Goal: Task Accomplishment & Management: Use online tool/utility

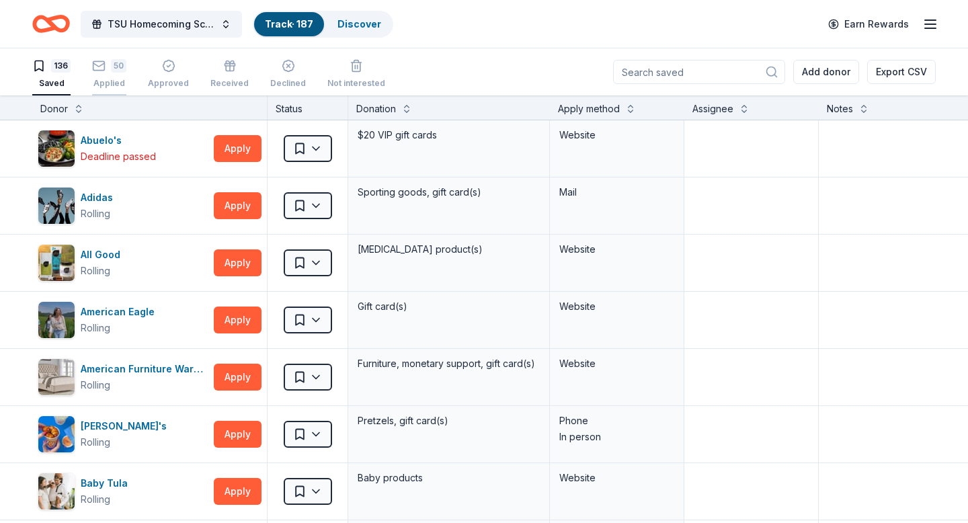
click at [109, 71] on div "50" at bounding box center [109, 65] width 34 height 13
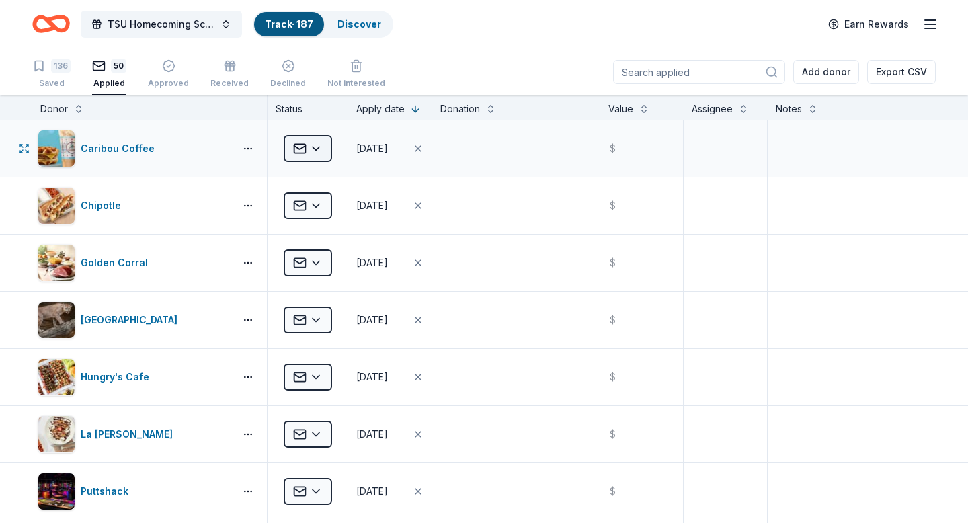
click at [314, 145] on html "TSU Homecoming Scholarship Fundraiser Track · 187 Discover Earn Rewards 136 Sav…" at bounding box center [484, 261] width 968 height 523
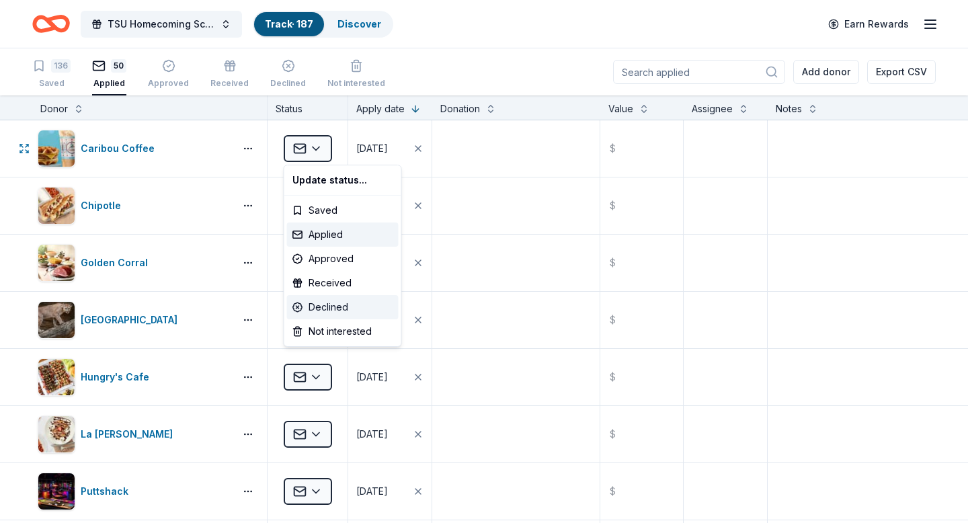
click at [331, 304] on div "Declined" at bounding box center [343, 307] width 112 height 24
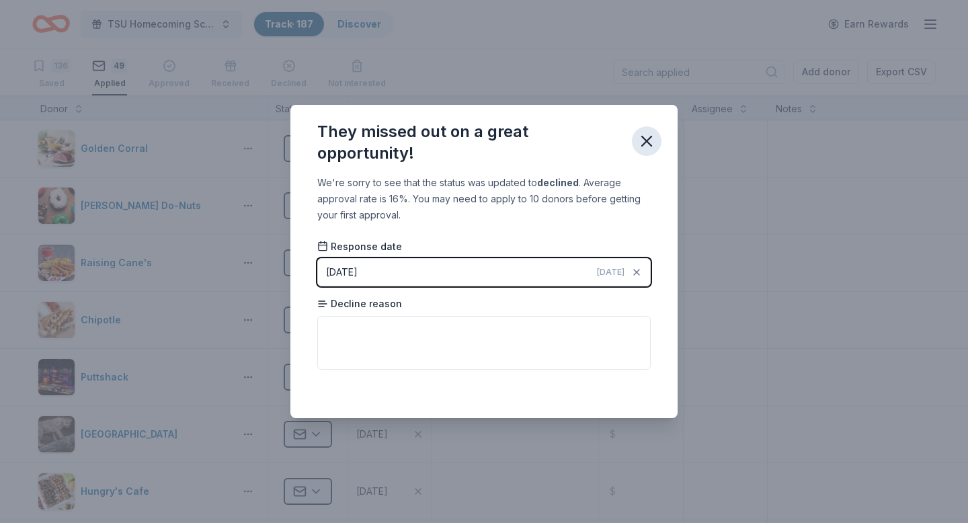
click at [649, 143] on icon "button" at bounding box center [646, 141] width 19 height 19
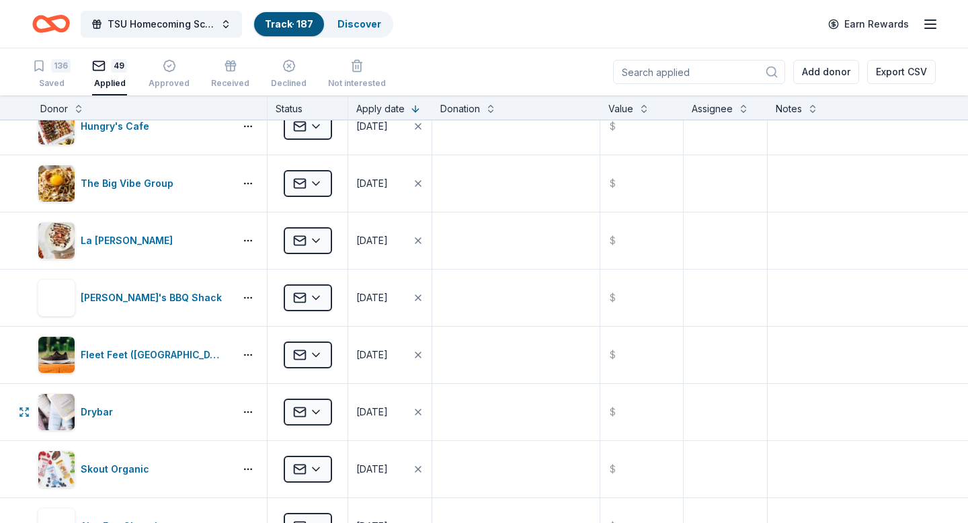
scroll to position [348, 0]
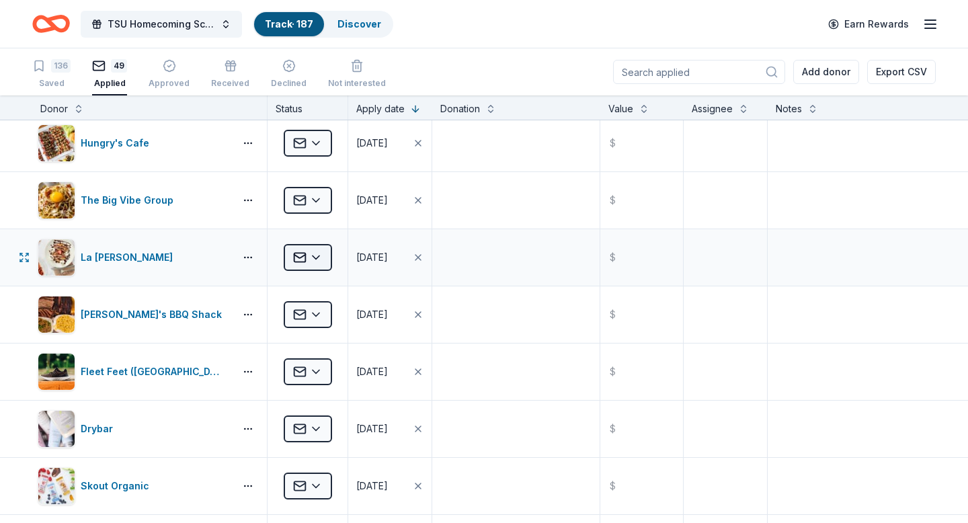
click at [311, 256] on html "TSU Homecoming Scholarship Fundraiser Track · 187 Discover Earn Rewards 136 Sav…" at bounding box center [484, 261] width 968 height 523
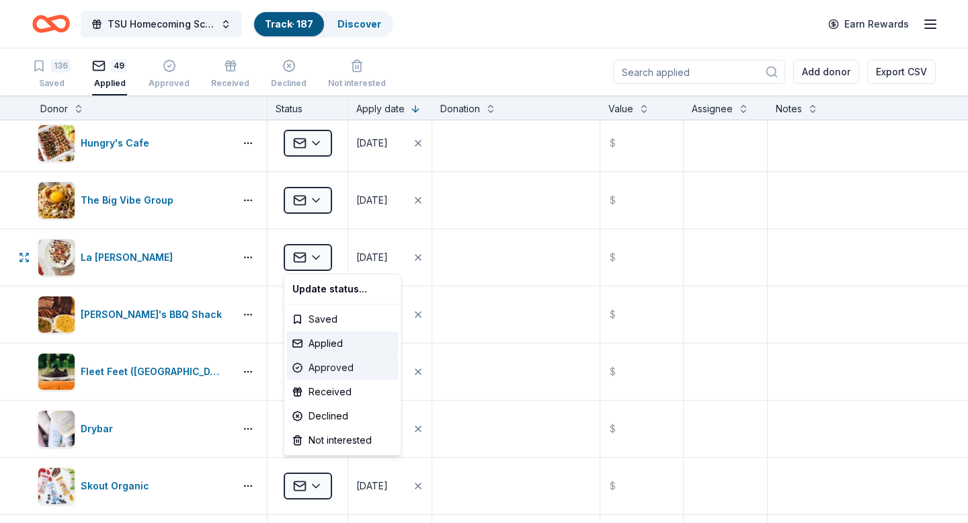
click at [338, 364] on div "Approved" at bounding box center [343, 368] width 112 height 24
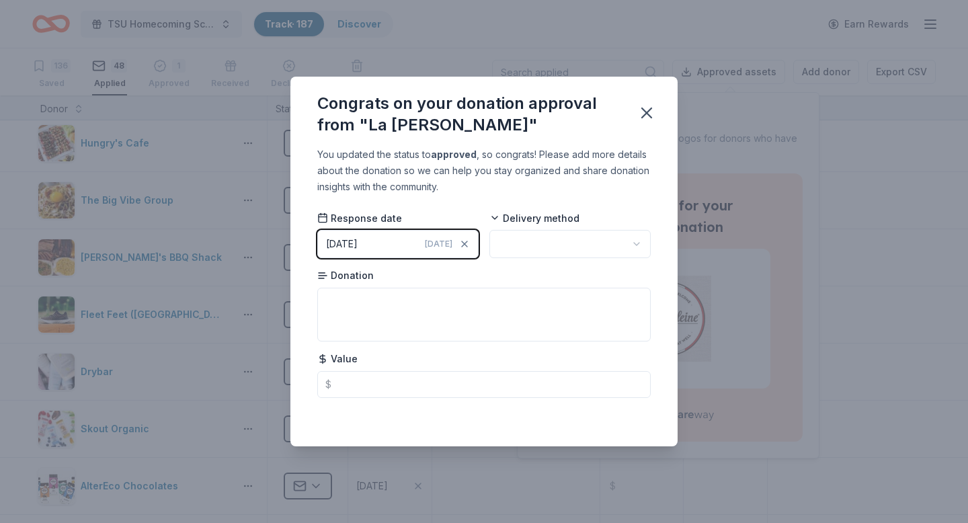
click at [632, 246] on html "TSU Homecoming Scholarship Fundraiser Track · 187 Discover Earn Rewards 136 Sav…" at bounding box center [484, 261] width 968 height 523
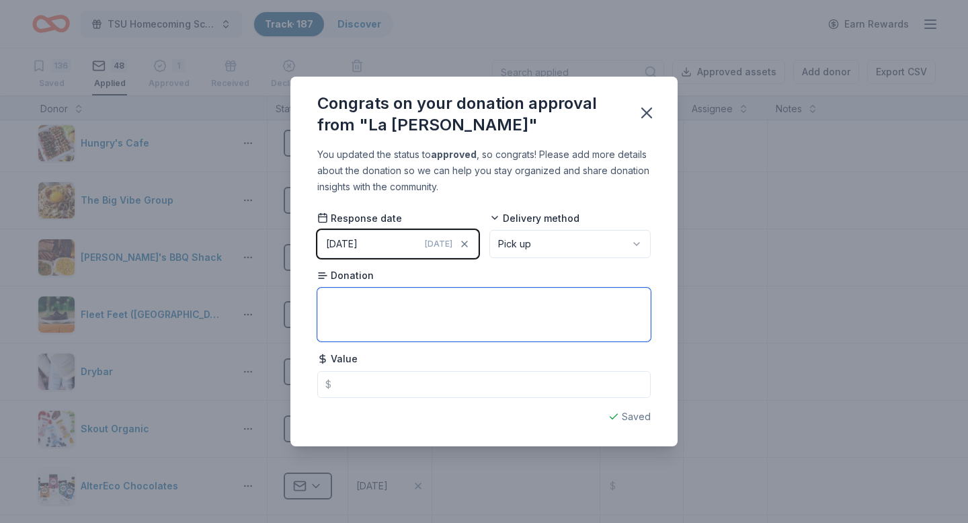
click at [344, 309] on textarea at bounding box center [484, 315] width 334 height 54
type textarea "1 year of meal vouchers"
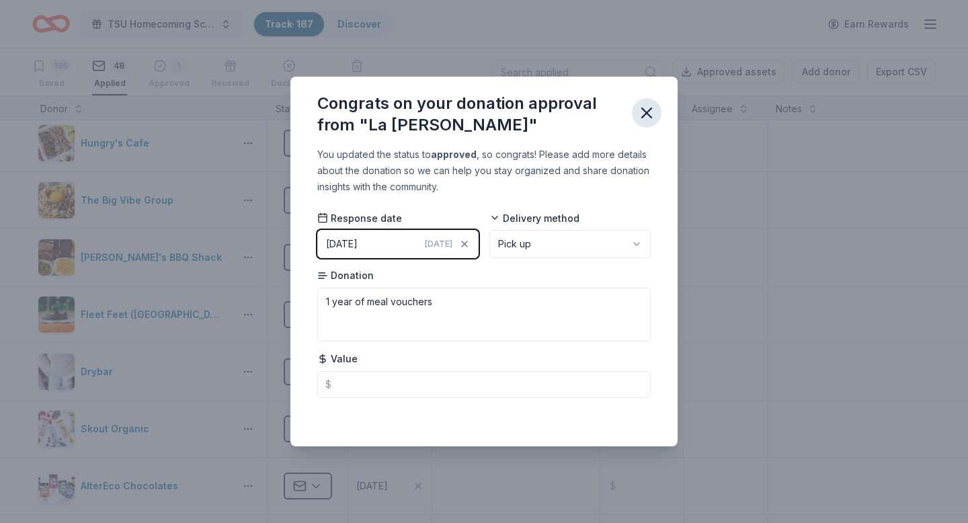
click at [648, 114] on icon "button" at bounding box center [646, 112] width 9 height 9
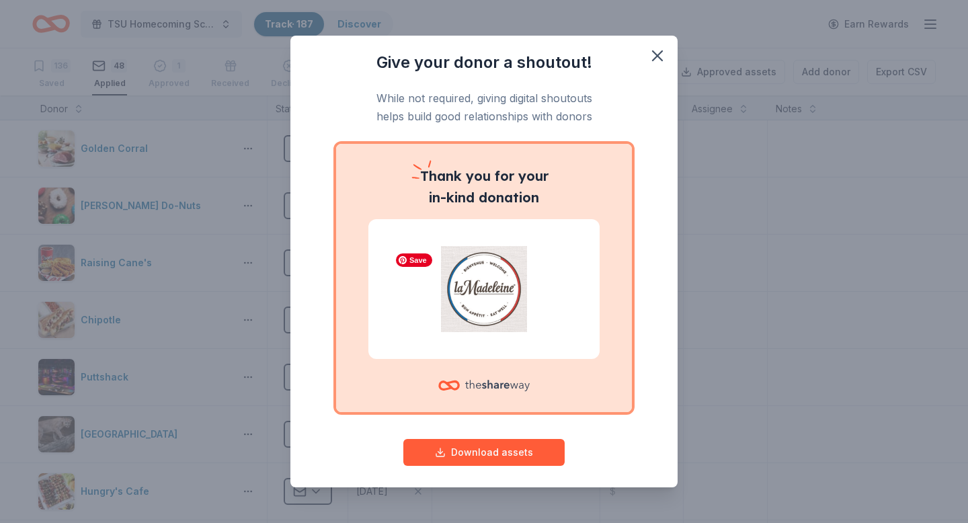
scroll to position [8, 0]
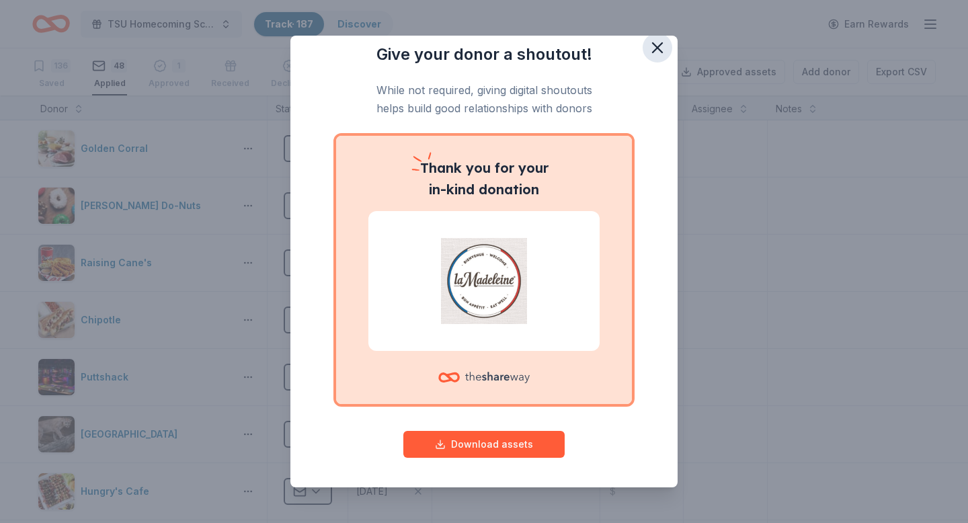
click at [656, 48] on icon "button" at bounding box center [657, 47] width 9 height 9
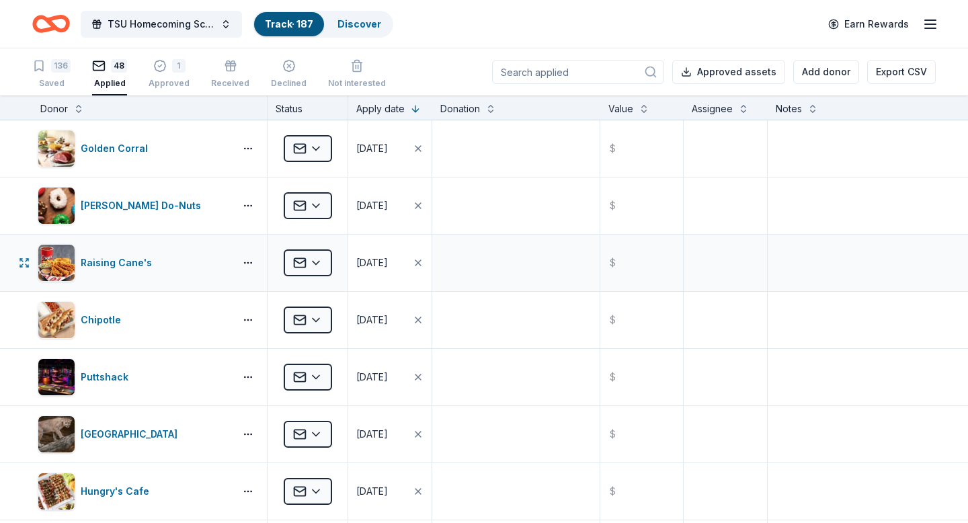
scroll to position [150, 0]
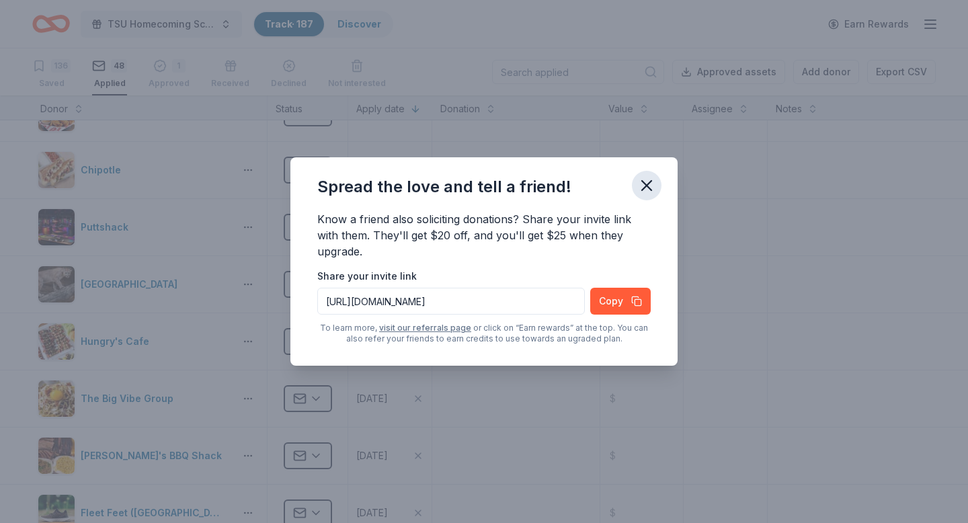
click at [653, 183] on icon "button" at bounding box center [646, 185] width 19 height 19
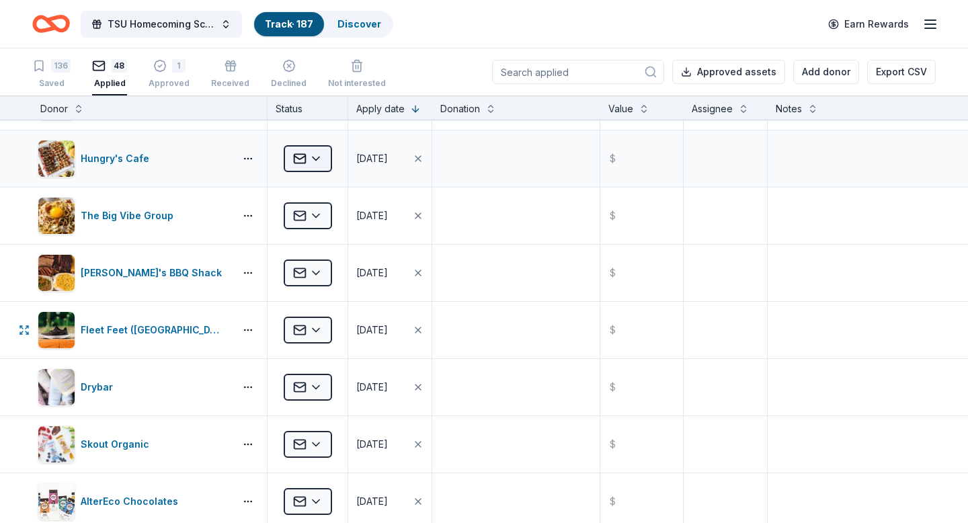
scroll to position [334, 0]
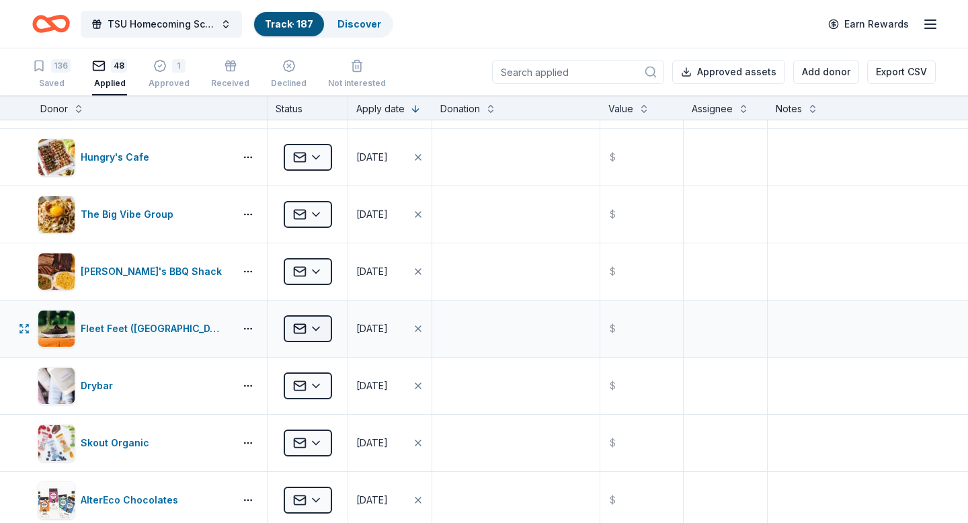
click at [319, 332] on html "TSU Homecoming Scholarship Fundraiser Track · 187 Discover Earn Rewards 136 Sav…" at bounding box center [484, 261] width 968 height 523
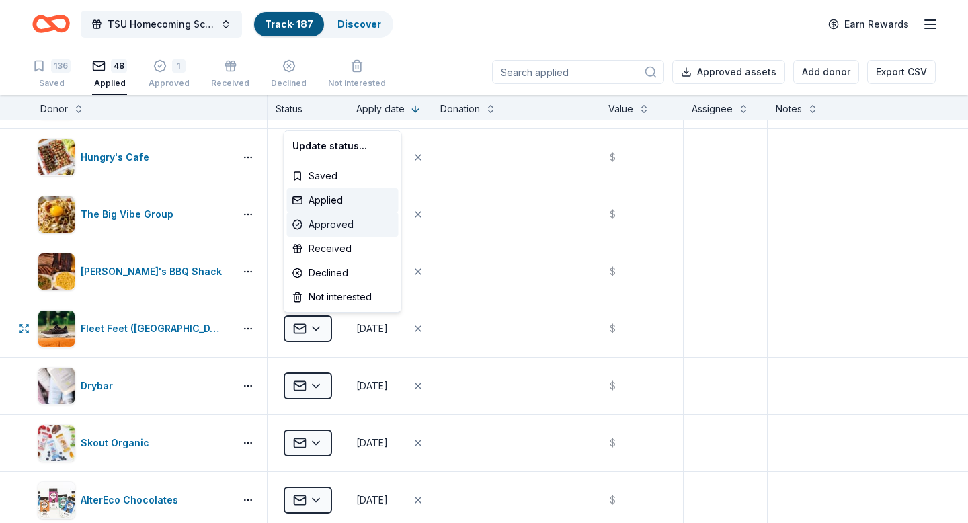
click at [321, 222] on div "Approved" at bounding box center [343, 224] width 112 height 24
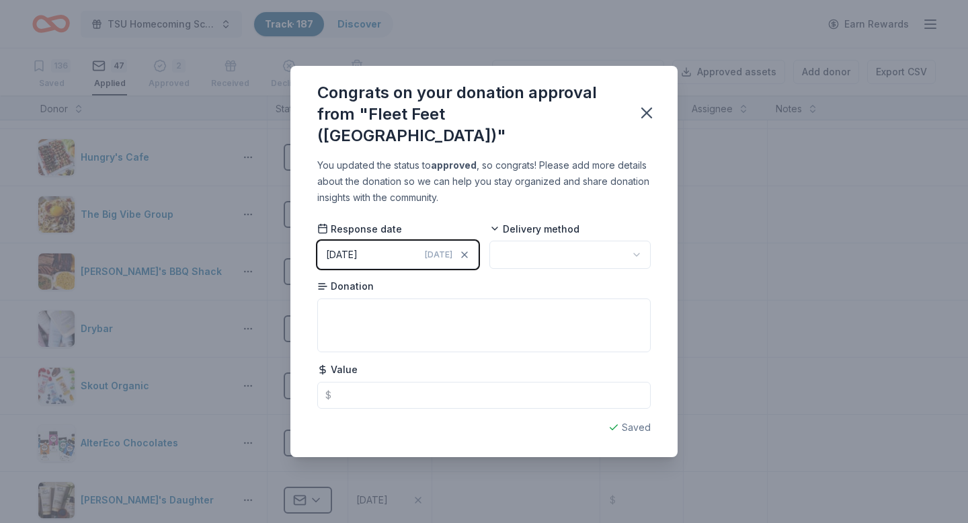
click at [535, 248] on html "TSU Homecoming Scholarship Fundraiser Track · 187 Discover Earn Rewards 136 Sav…" at bounding box center [484, 261] width 968 height 523
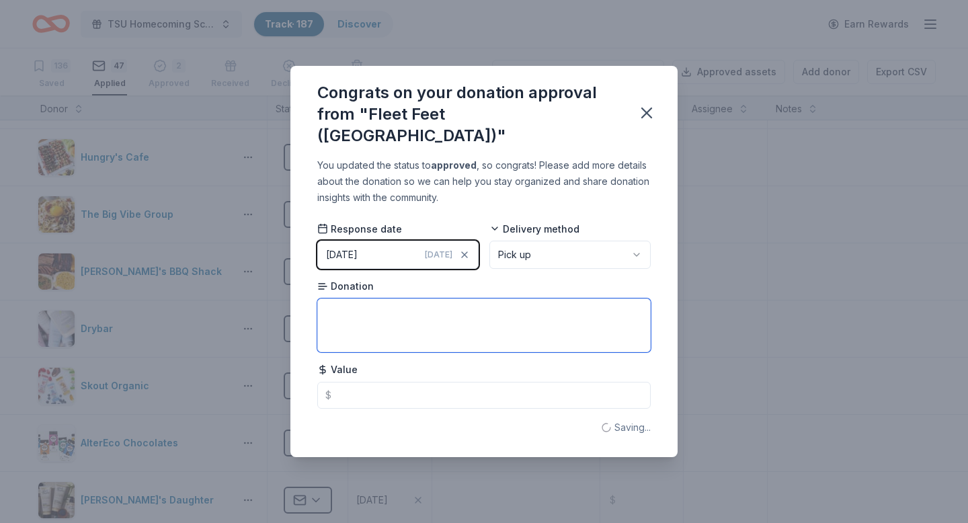
click at [420, 303] on textarea at bounding box center [484, 326] width 334 height 54
type textarea "gift card"
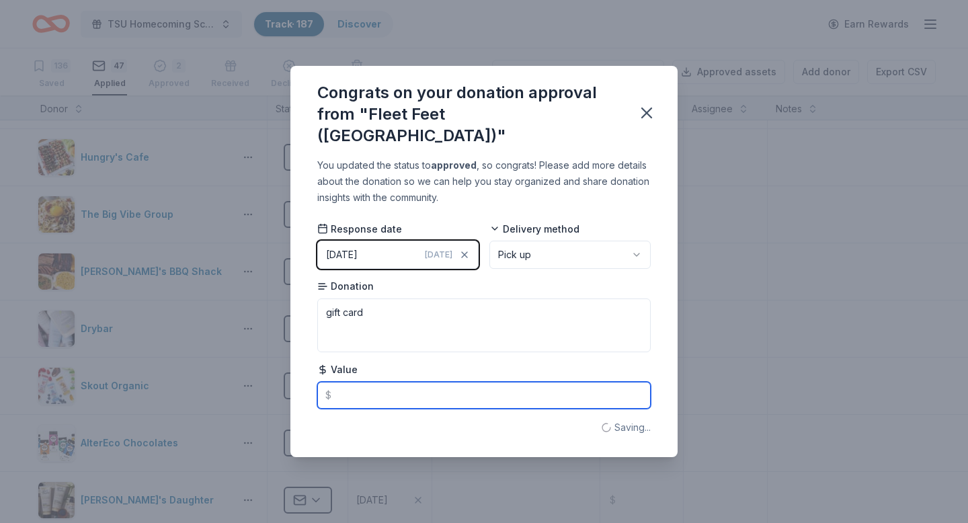
click at [372, 389] on input "text" at bounding box center [484, 395] width 334 height 27
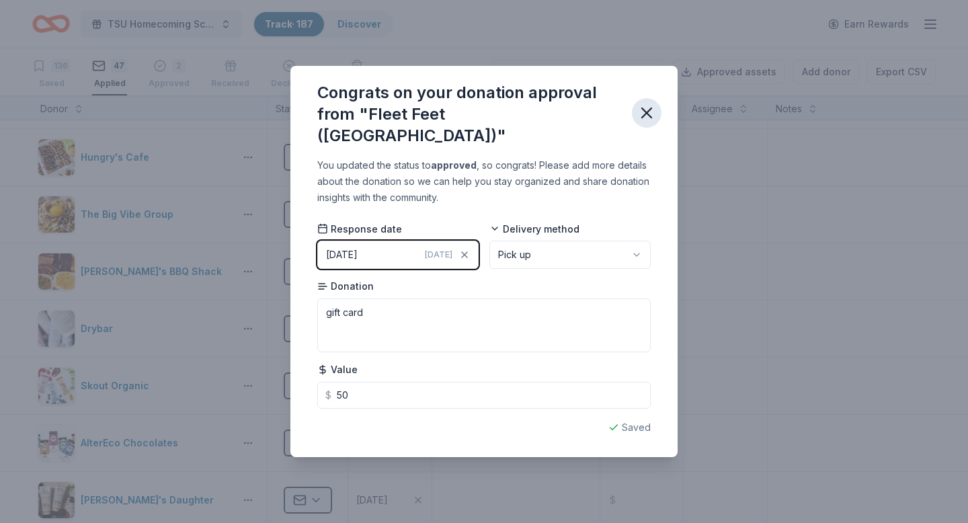
type input "50.00"
click at [646, 118] on icon "button" at bounding box center [646, 113] width 19 height 19
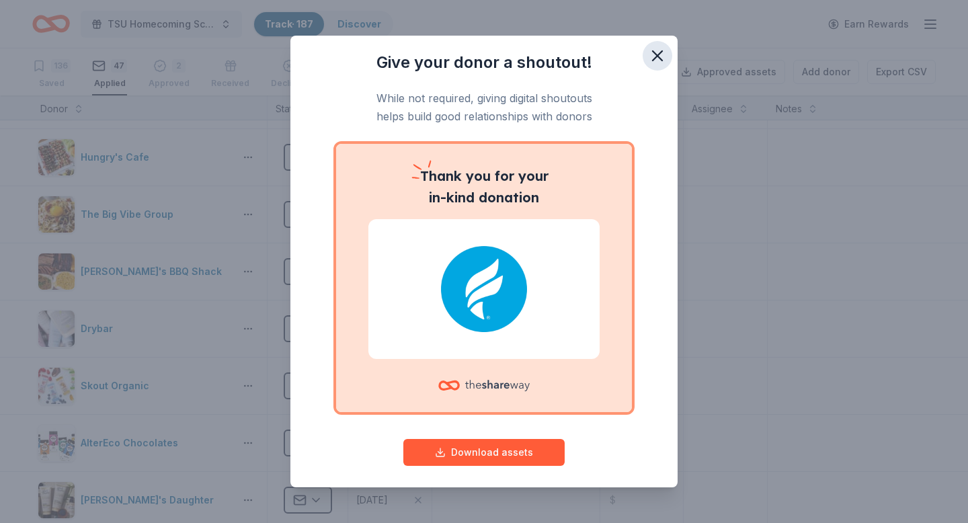
click at [659, 61] on icon "button" at bounding box center [657, 55] width 19 height 19
